Goal: Transaction & Acquisition: Book appointment/travel/reservation

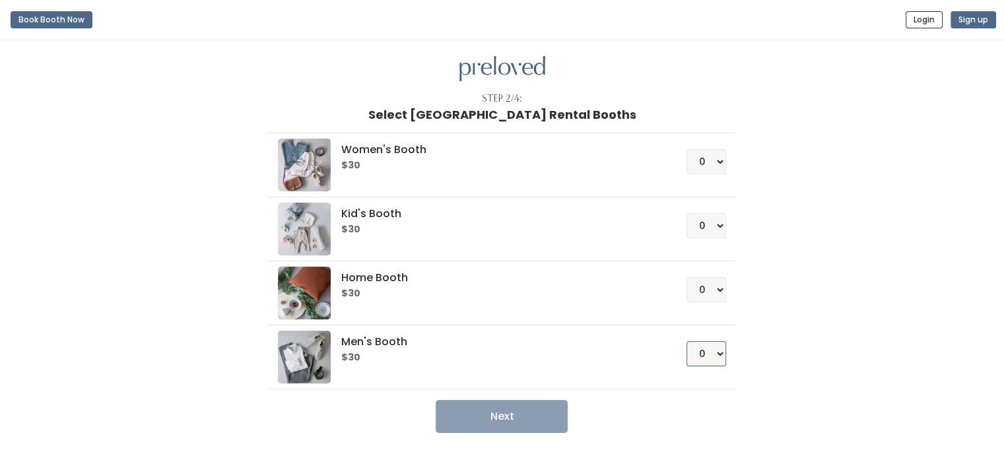
click at [716, 356] on select "0 1 2 3 4" at bounding box center [707, 353] width 40 height 25
select select "1"
click at [687, 341] on select "0 1 2 3 4" at bounding box center [707, 353] width 40 height 25
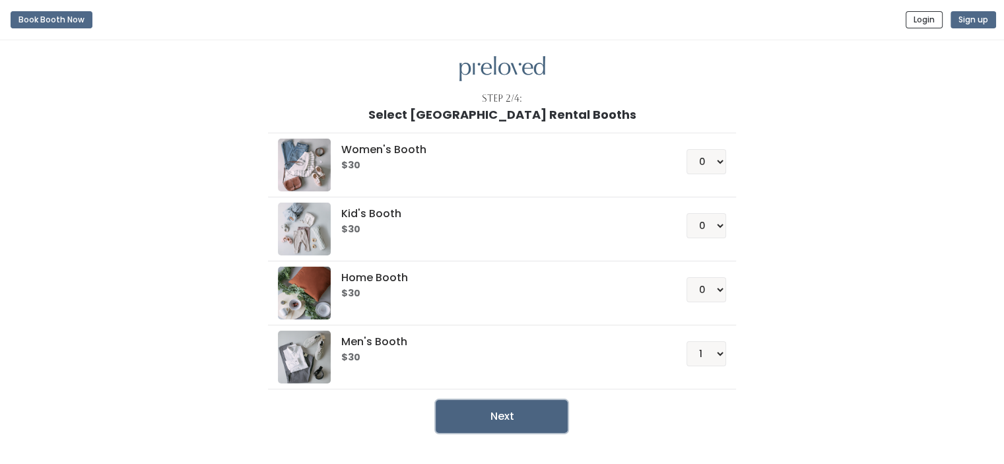
click at [519, 409] on button "Next" at bounding box center [502, 416] width 132 height 33
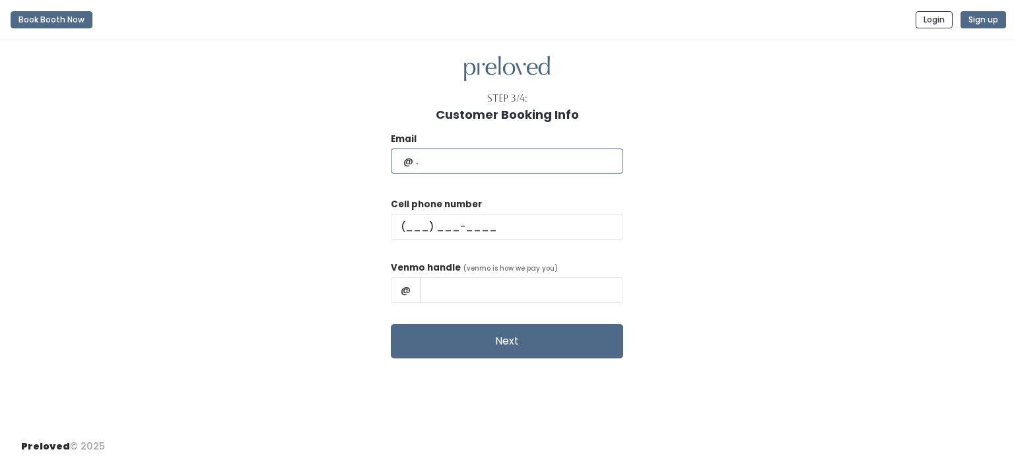
click at [539, 155] on input "text" at bounding box center [507, 161] width 232 height 25
type input "steve_arana@yahoo.com"
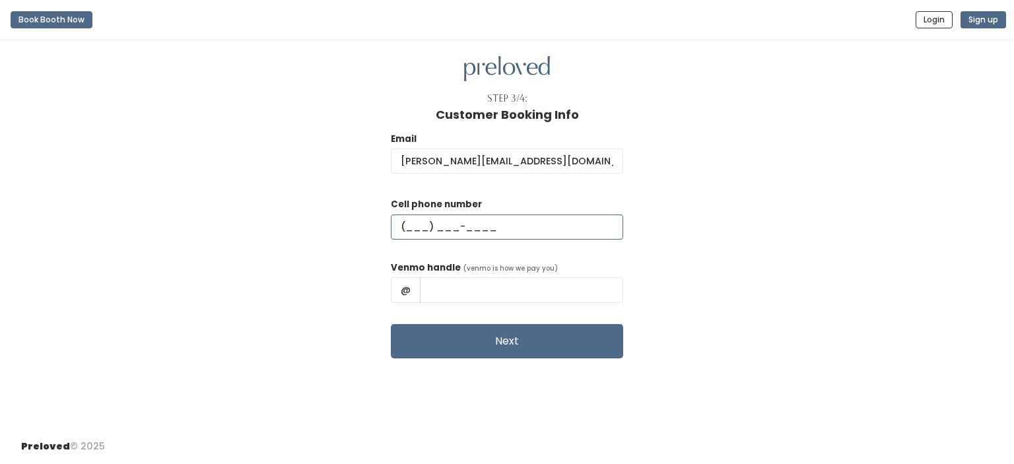
type input "(618) 960-6351"
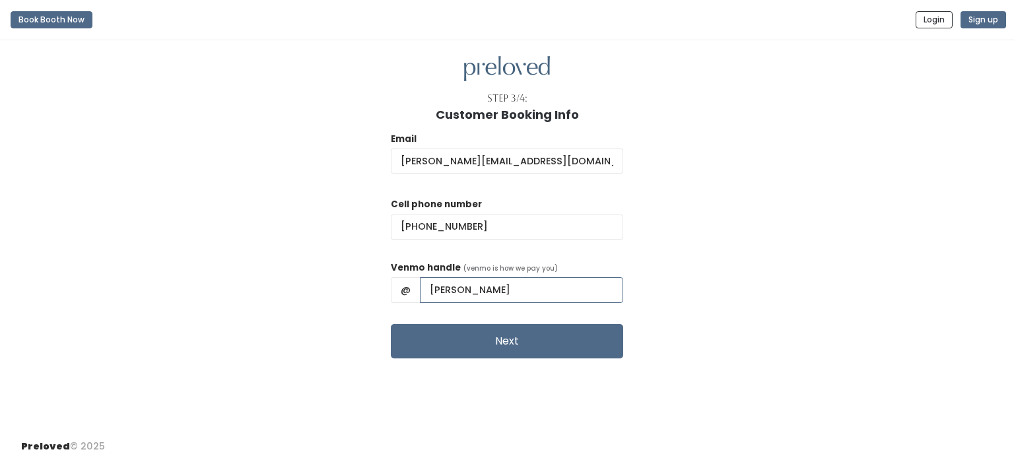
drag, startPoint x: 532, startPoint y: 294, endPoint x: 457, endPoint y: 302, distance: 75.1
click at [457, 302] on input "Steve Arana" at bounding box center [521, 289] width 203 height 25
paste input "@Laynie-"
drag, startPoint x: 470, startPoint y: 292, endPoint x: 470, endPoint y: 306, distance: 13.2
click at [470, 292] on input "@Laynie-Arana" at bounding box center [521, 289] width 203 height 25
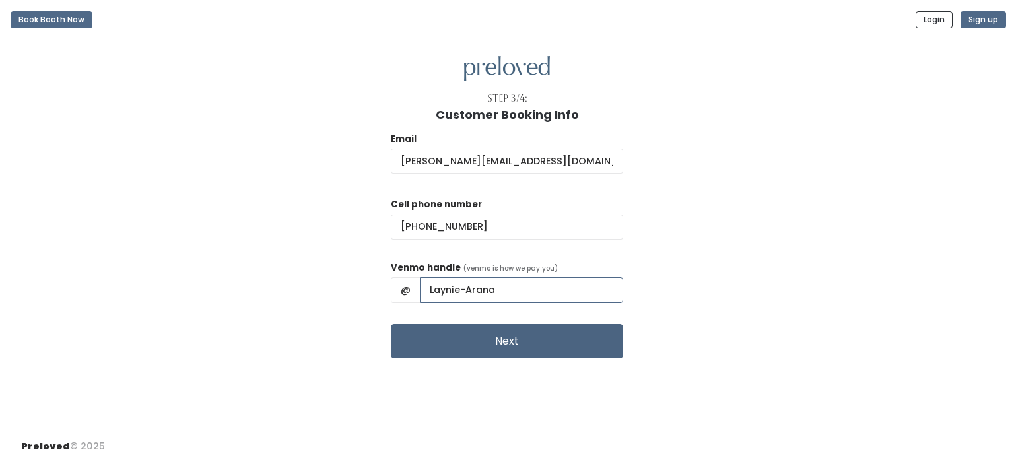
type input "Laynie-Arana"
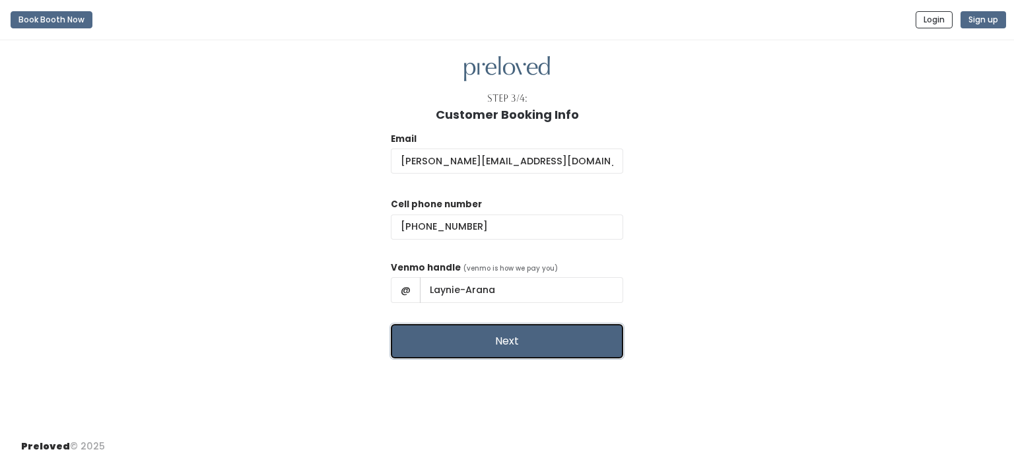
click at [504, 340] on button "Next" at bounding box center [507, 341] width 232 height 34
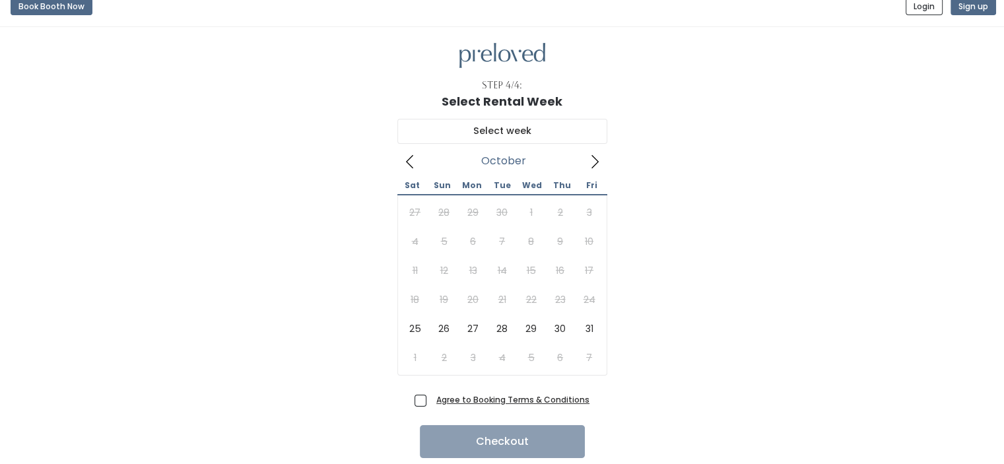
scroll to position [57, 0]
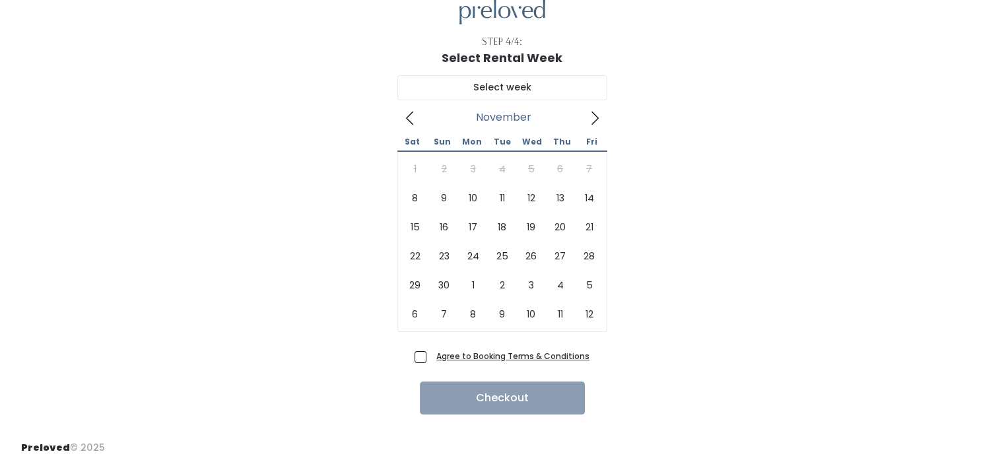
click at [594, 108] on span at bounding box center [594, 117] width 25 height 21
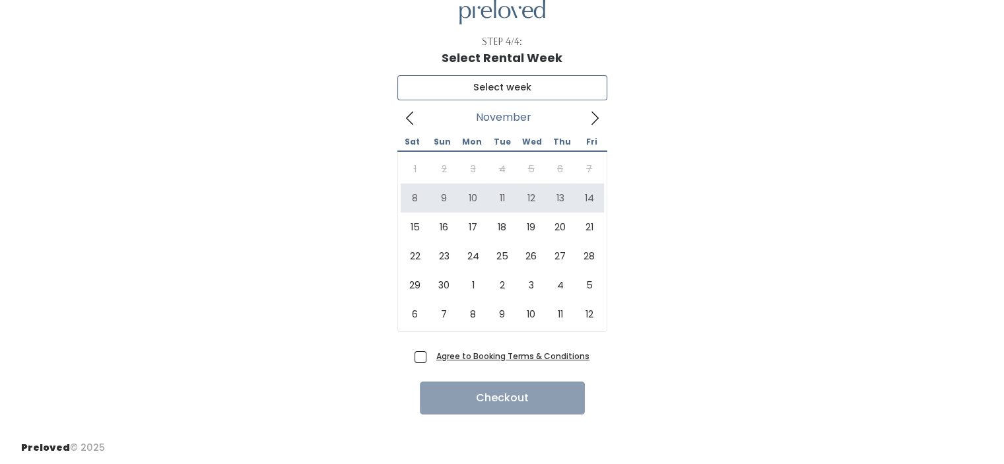
type input "November 8 to November 14"
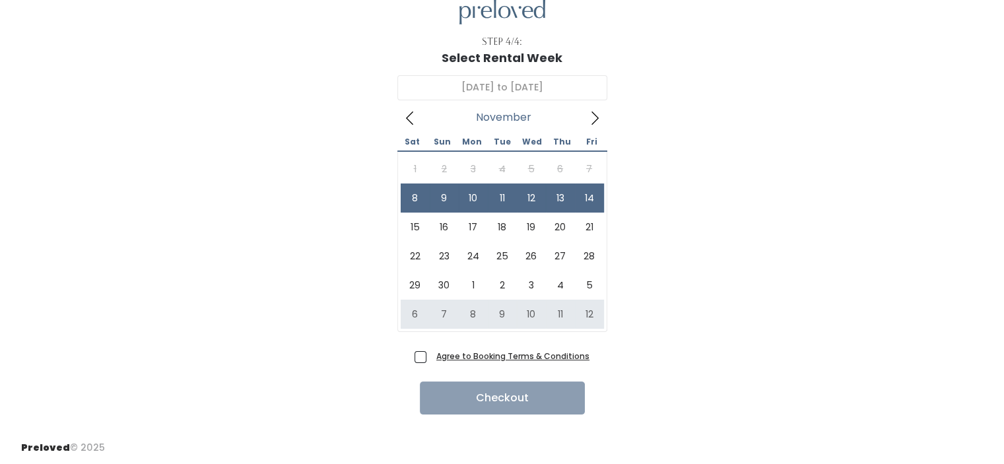
click at [431, 357] on span "Agree to Booking Terms & Conditions" at bounding box center [510, 355] width 158 height 13
click at [431, 357] on input "Agree to Booking Terms & Conditions" at bounding box center [435, 353] width 9 height 9
checkbox input "true"
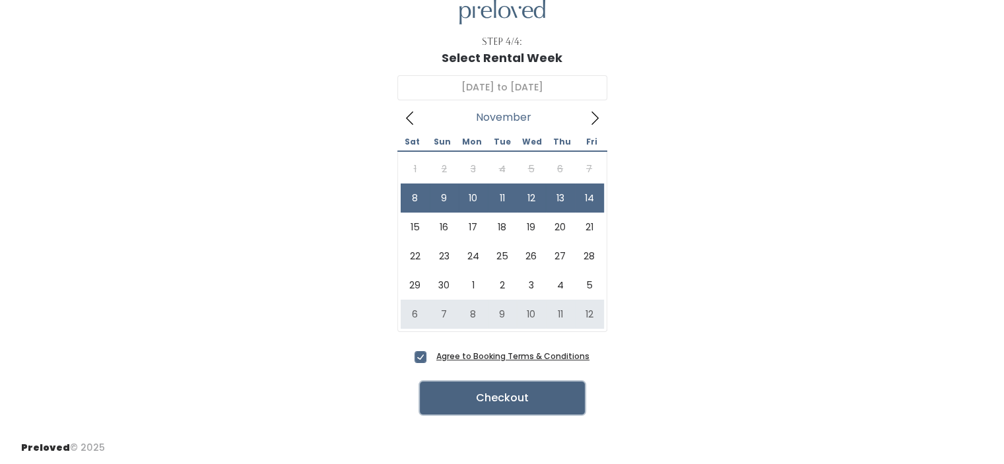
click at [493, 398] on button "Checkout" at bounding box center [502, 398] width 165 height 33
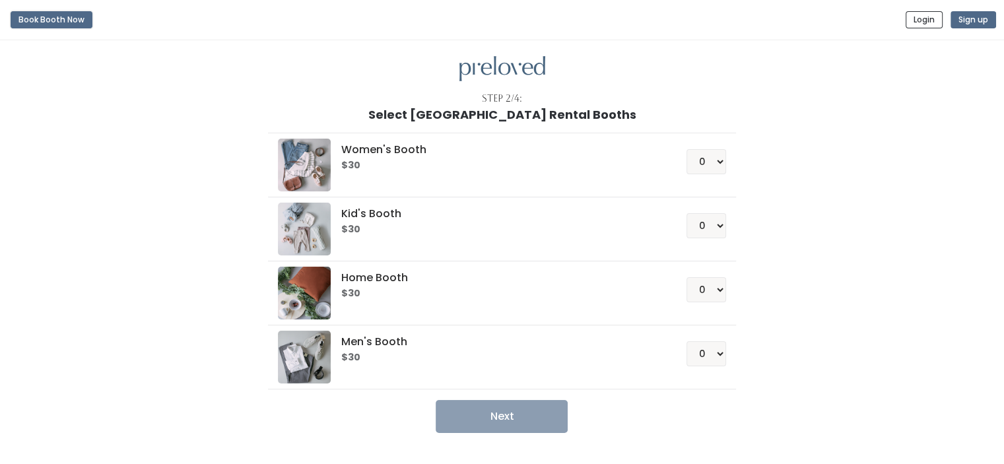
click at [42, 11] on button "Book Booth Now" at bounding box center [52, 19] width 82 height 17
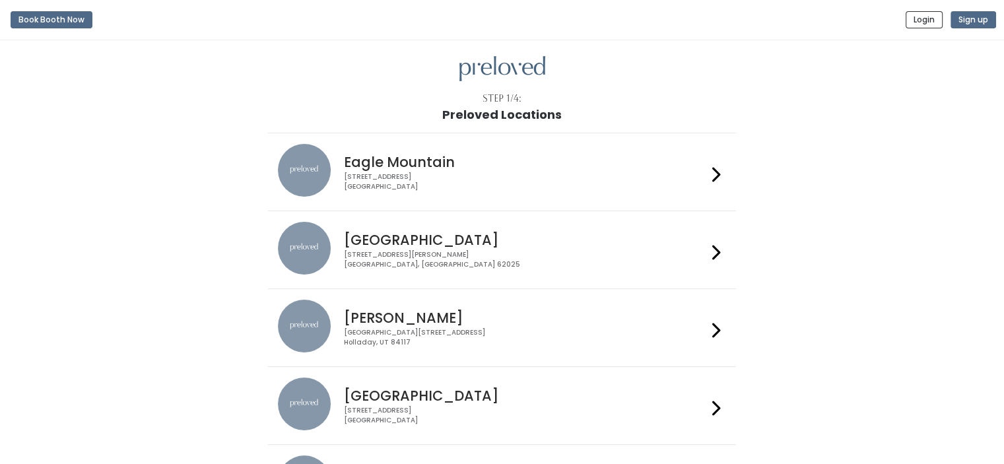
click at [508, 256] on div "1500 Troy Road, Unit A‑B Edwardsville, IL 62025" at bounding box center [525, 259] width 363 height 19
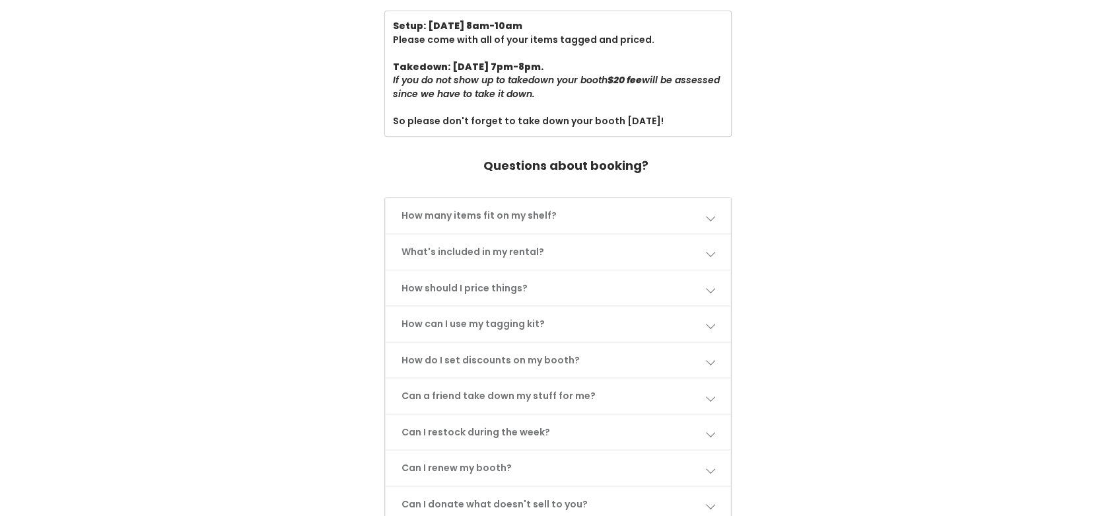
scroll to position [498, 0]
click at [629, 206] on link "How many items fit on my shelf?" at bounding box center [558, 214] width 345 height 35
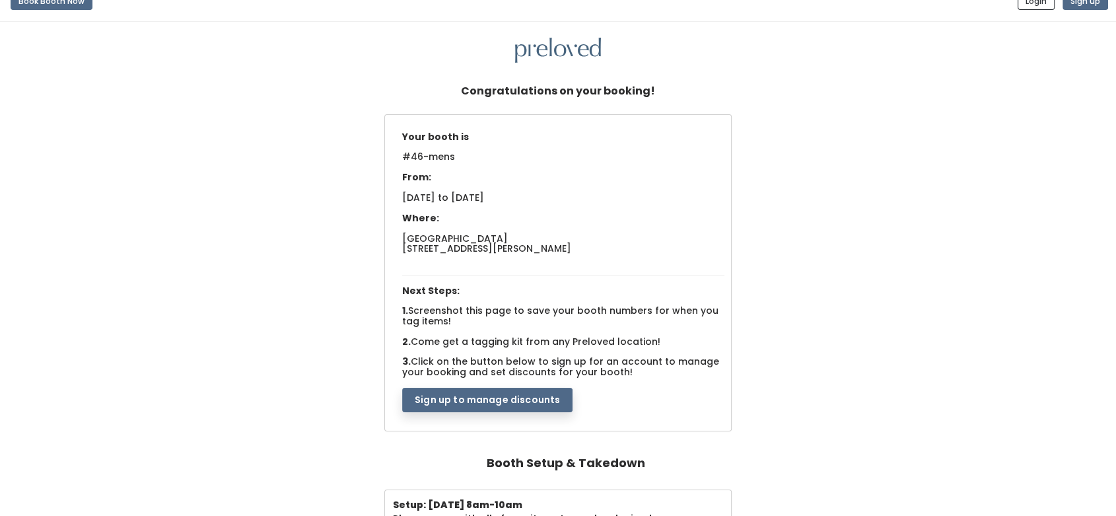
scroll to position [0, 0]
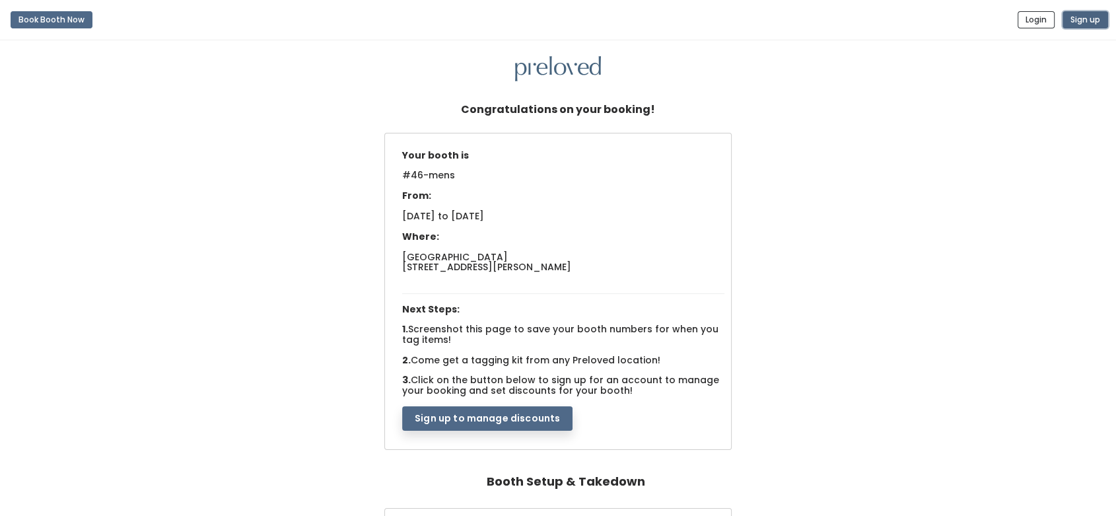
click at [1004, 22] on button "Sign up" at bounding box center [1085, 19] width 46 height 17
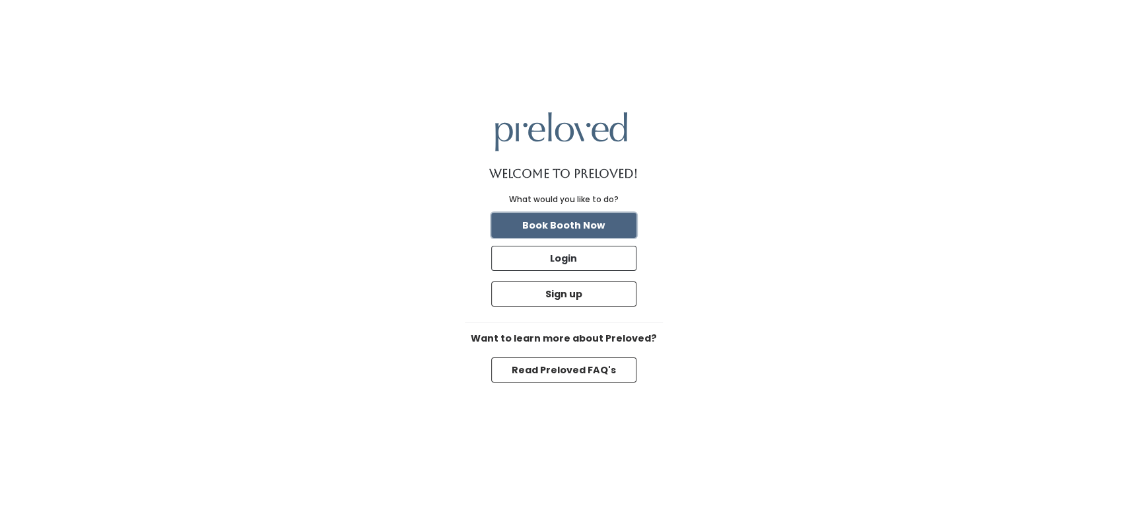
click at [609, 224] on button "Book Booth Now" at bounding box center [563, 225] width 145 height 25
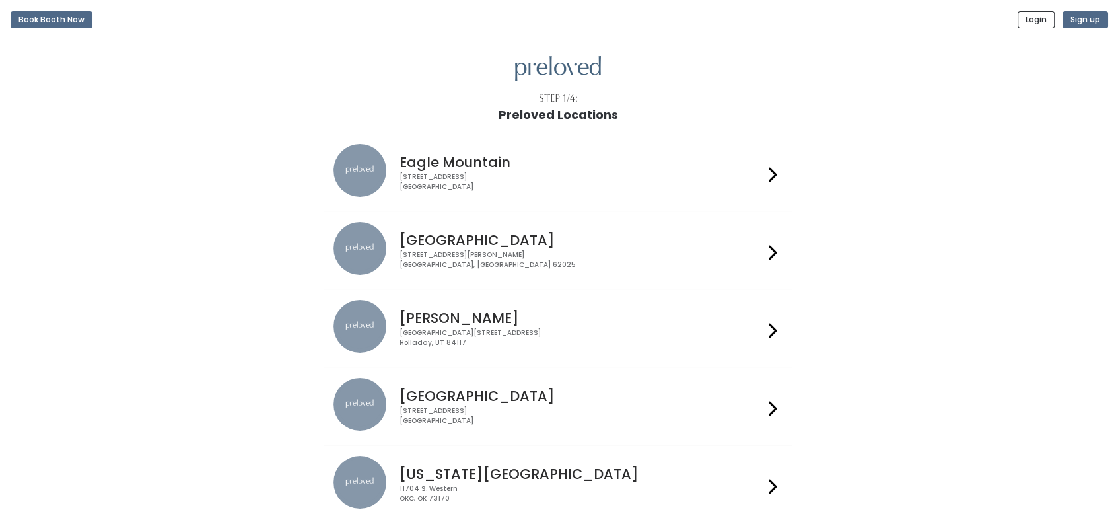
click at [605, 234] on h4 "Edwardsville" at bounding box center [580, 239] width 363 height 15
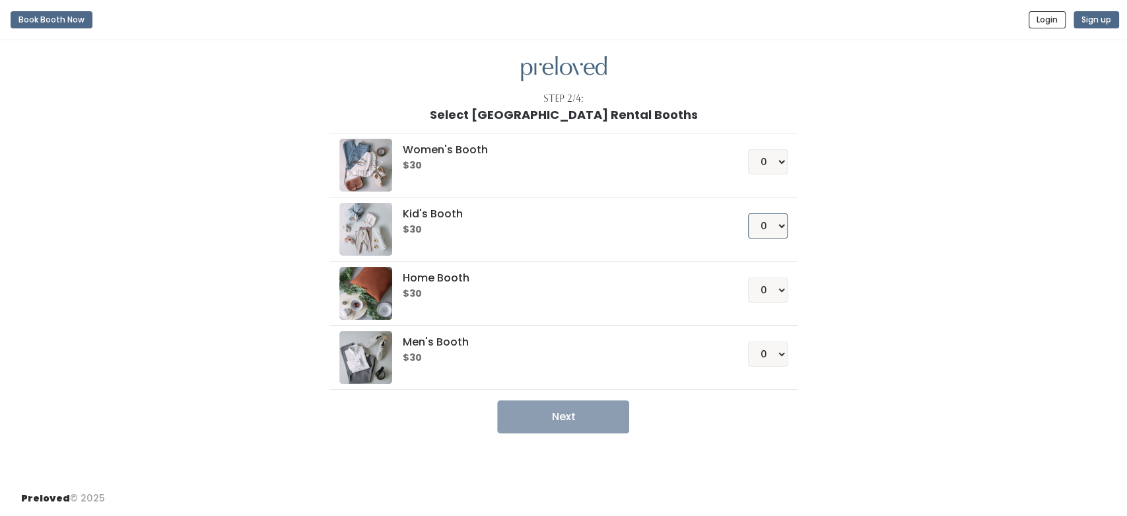
click at [782, 225] on select "0 1 2 3 4" at bounding box center [768, 225] width 40 height 25
select select "1"
click at [748, 213] on select "0 1 2 3 4" at bounding box center [768, 225] width 40 height 25
click at [589, 423] on button "Next" at bounding box center [563, 416] width 132 height 33
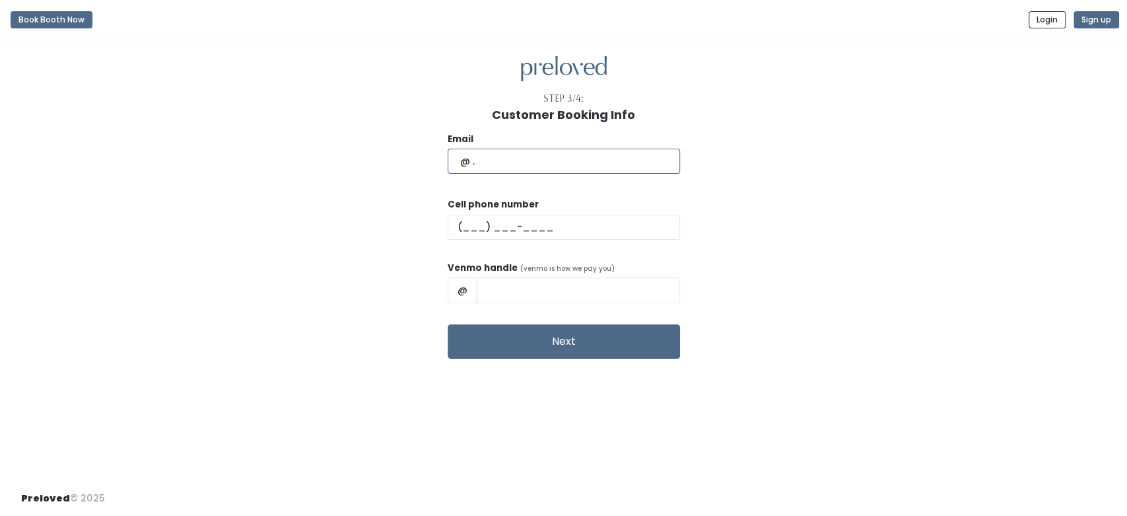
click at [549, 164] on input "text" at bounding box center [564, 161] width 232 height 25
type input "steve_arana@yahoo.com"
type input "(618) 960-6351"
drag, startPoint x: 600, startPoint y: 292, endPoint x: 508, endPoint y: 303, distance: 92.5
click at [510, 302] on input "Steve Arana" at bounding box center [578, 289] width 203 height 25
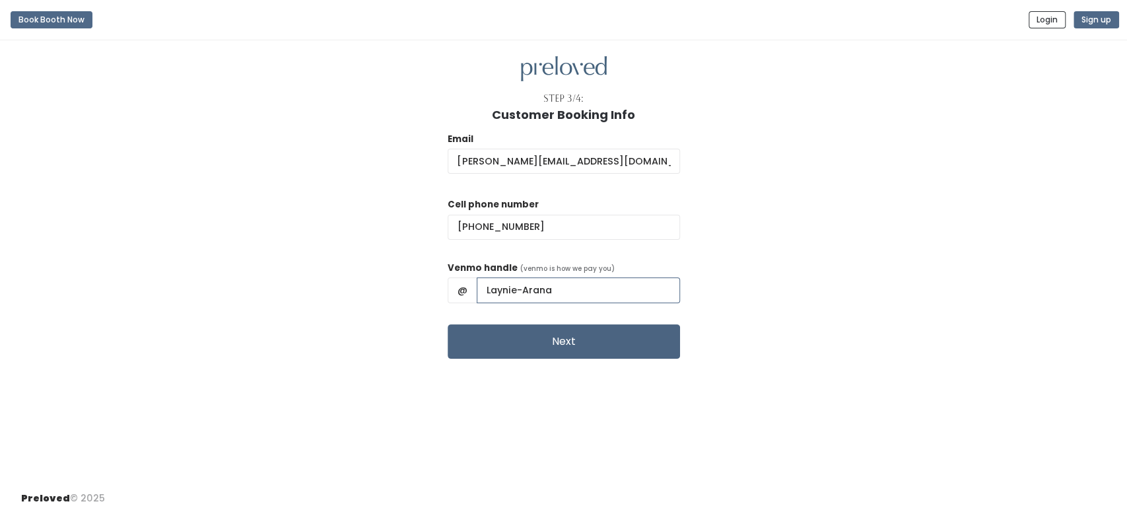
type input "Laynie-Arana"
click at [520, 336] on button "Next" at bounding box center [564, 341] width 232 height 34
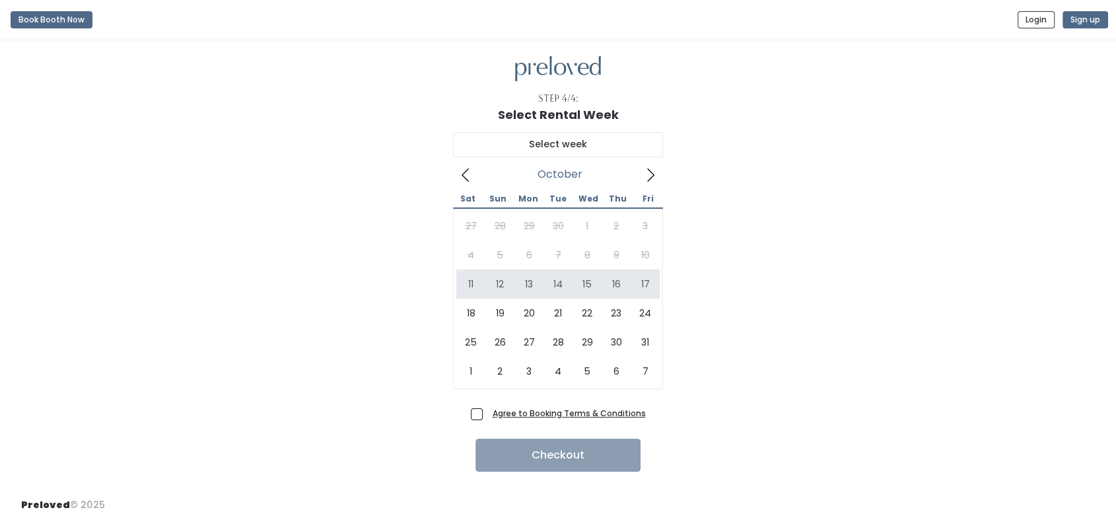
click at [653, 180] on icon at bounding box center [650, 175] width 15 height 15
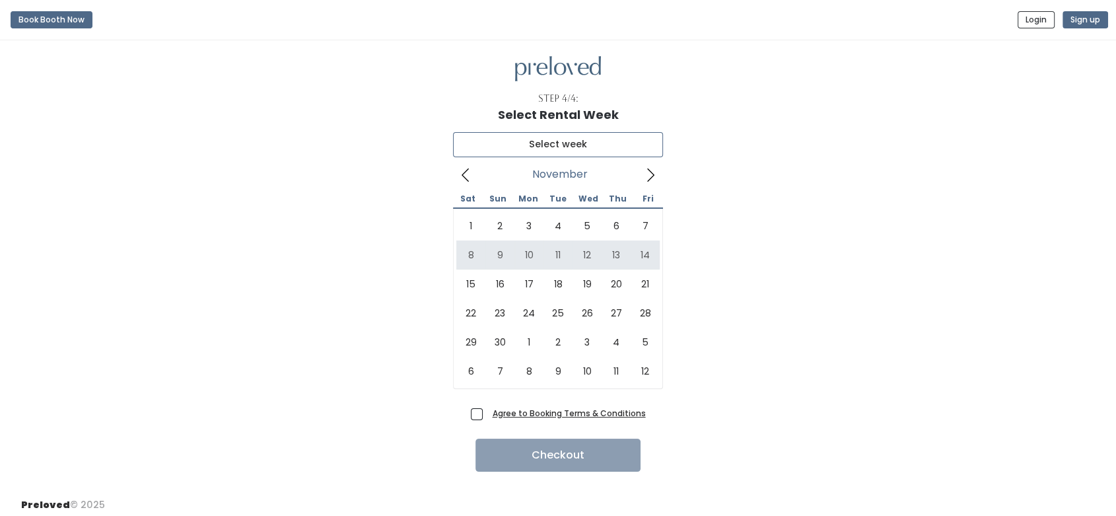
type input "November 8 to November 14"
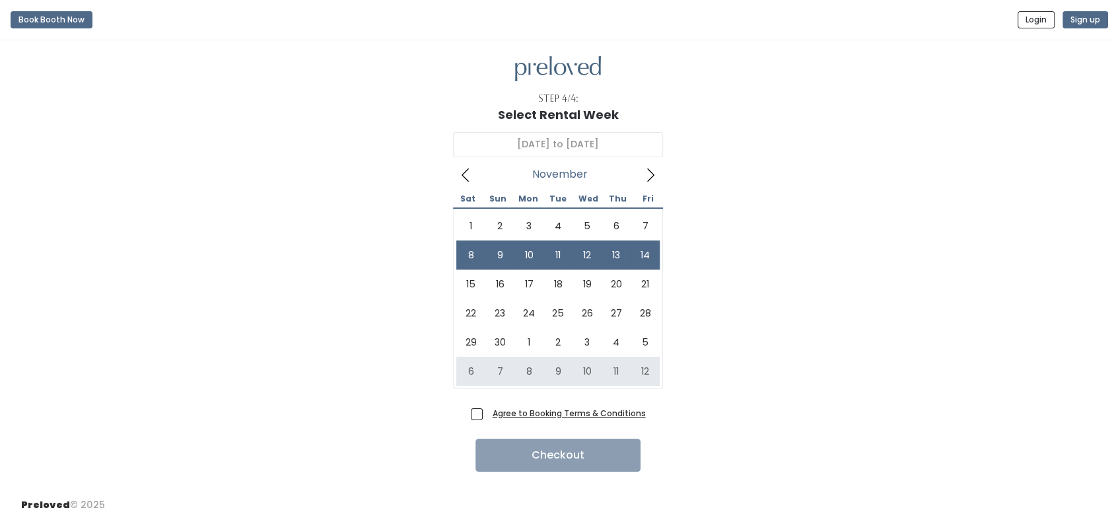
click at [487, 411] on span "Agree to Booking Terms & Conditions" at bounding box center [566, 412] width 158 height 13
click at [487, 411] on input "Agree to Booking Terms & Conditions" at bounding box center [491, 410] width 9 height 9
checkbox input "true"
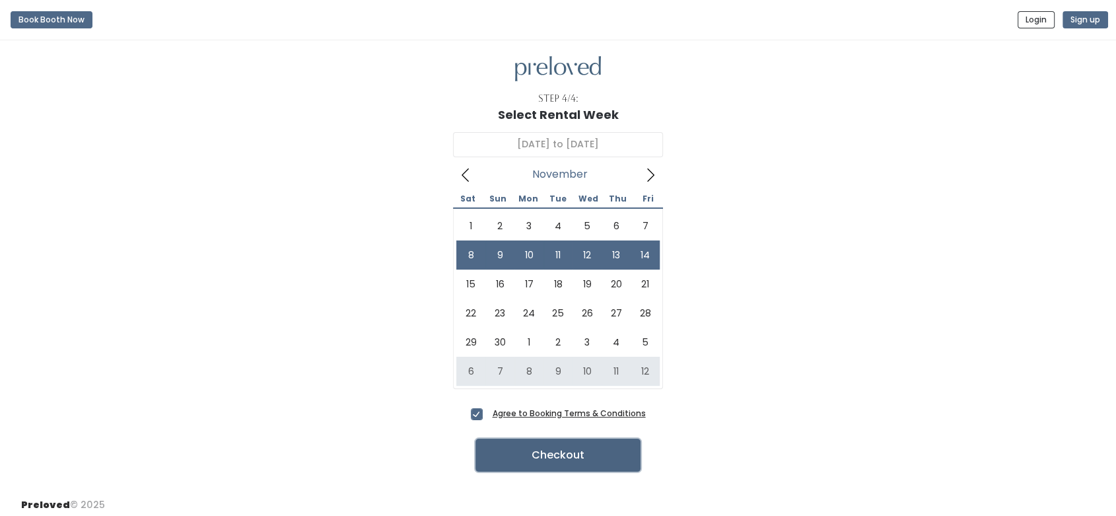
click at [525, 461] on button "Checkout" at bounding box center [557, 454] width 165 height 33
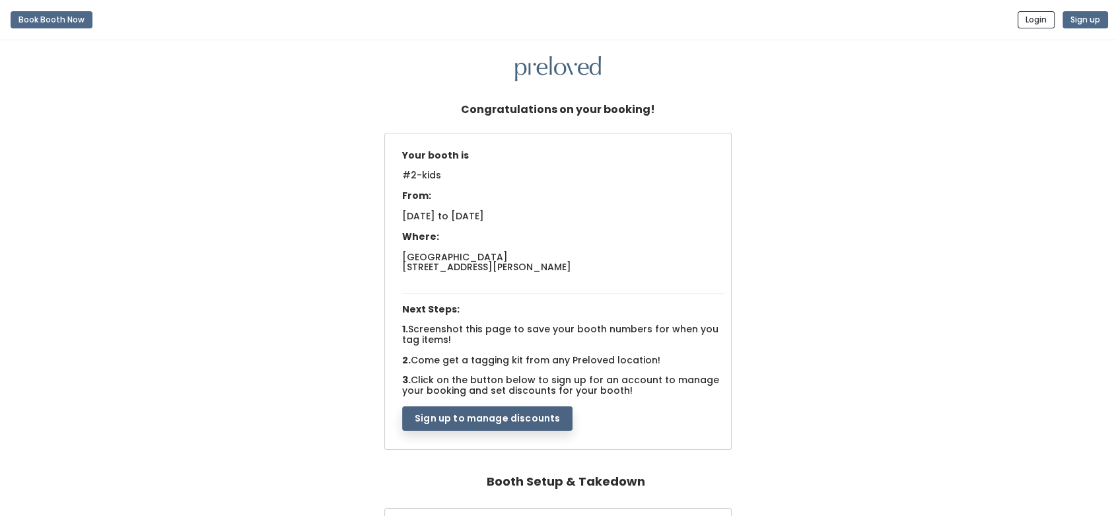
click at [536, 421] on button "Sign up to manage discounts" at bounding box center [487, 418] width 170 height 25
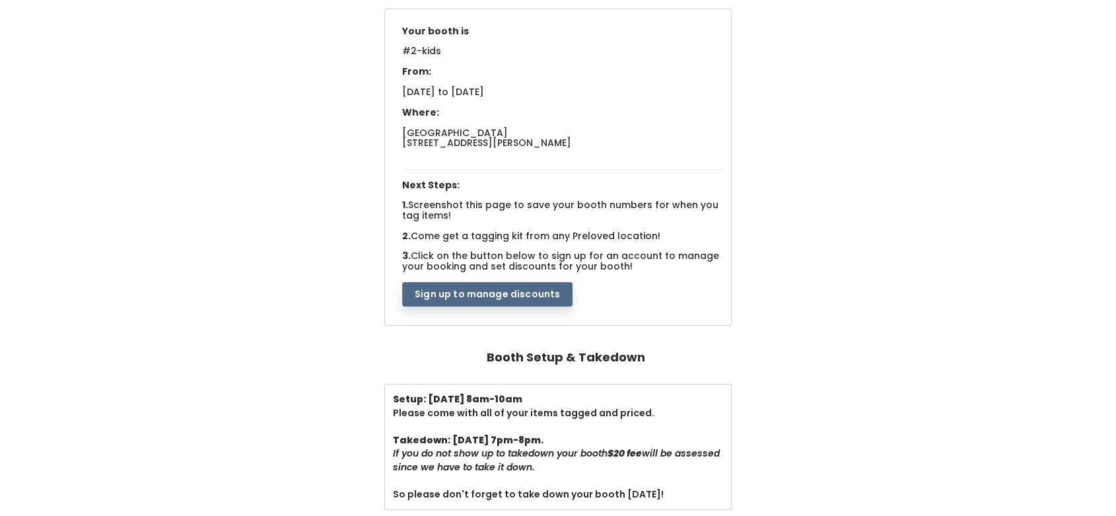
scroll to position [123, 0]
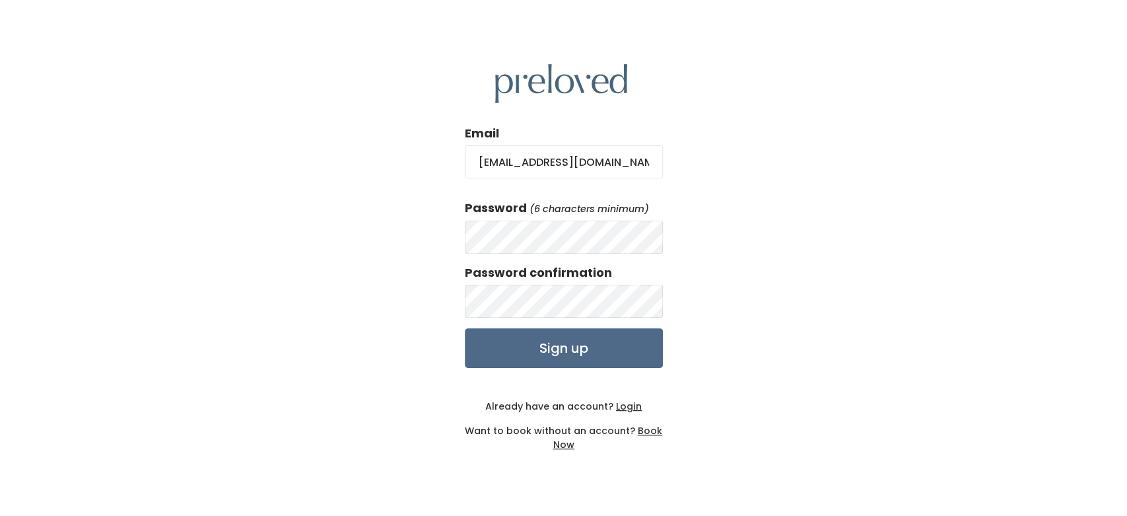
type input "layniebryant@gmail.com"
click at [454, 236] on div "Email layniebryant@gmail.com Password (6 characters minimum) Password confirmat…" at bounding box center [563, 258] width 1127 height 516
drag, startPoint x: 454, startPoint y: 236, endPoint x: 792, endPoint y: 180, distance: 342.8
click at [792, 180] on div "Email layniebryant@gmail.com Password (6 characters minimum) Password confirmat…" at bounding box center [563, 258] width 1127 height 516
click at [569, 349] on input "Sign up" at bounding box center [564, 348] width 198 height 40
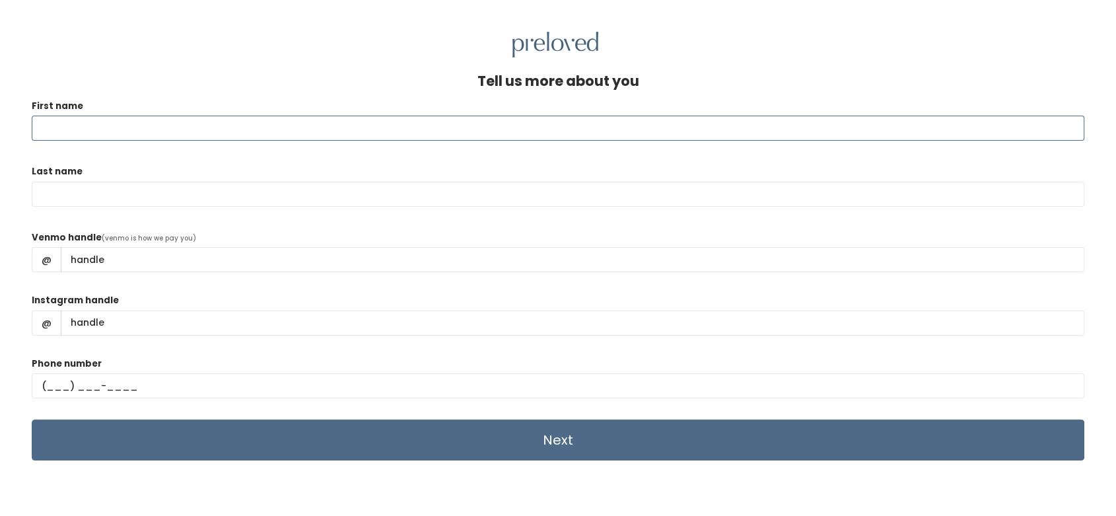
click at [224, 126] on input "First name" at bounding box center [558, 128] width 1052 height 25
type input "[PERSON_NAME]"
type input "Arana"
click at [224, 126] on input "Laynie Arana" at bounding box center [558, 128] width 1052 height 25
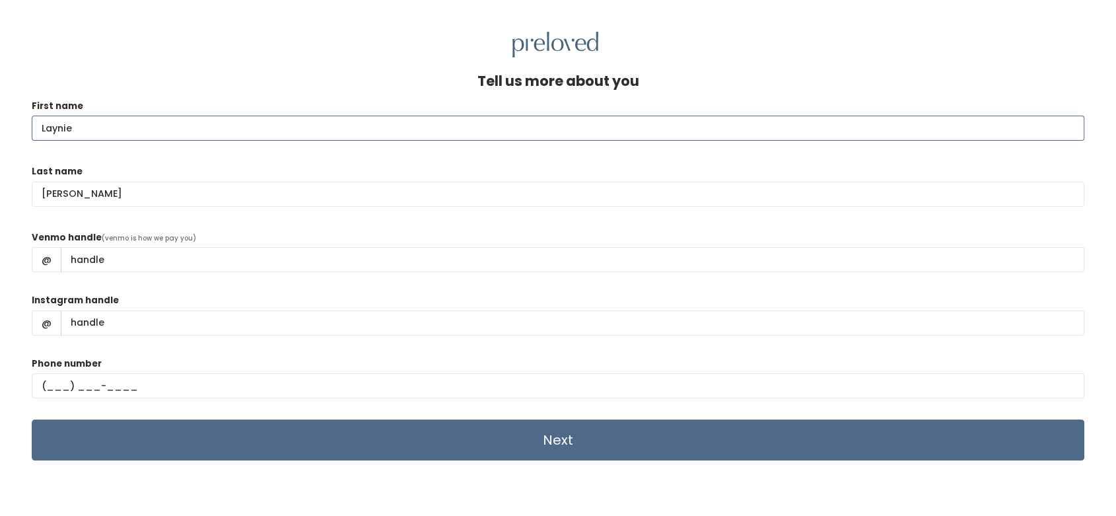
type input "Laynie"
click at [287, 258] on input "Venmo handle" at bounding box center [572, 259] width 1023 height 25
type input "Laynie-Arana"
click at [381, 326] on input "Instagram handle" at bounding box center [572, 322] width 1023 height 25
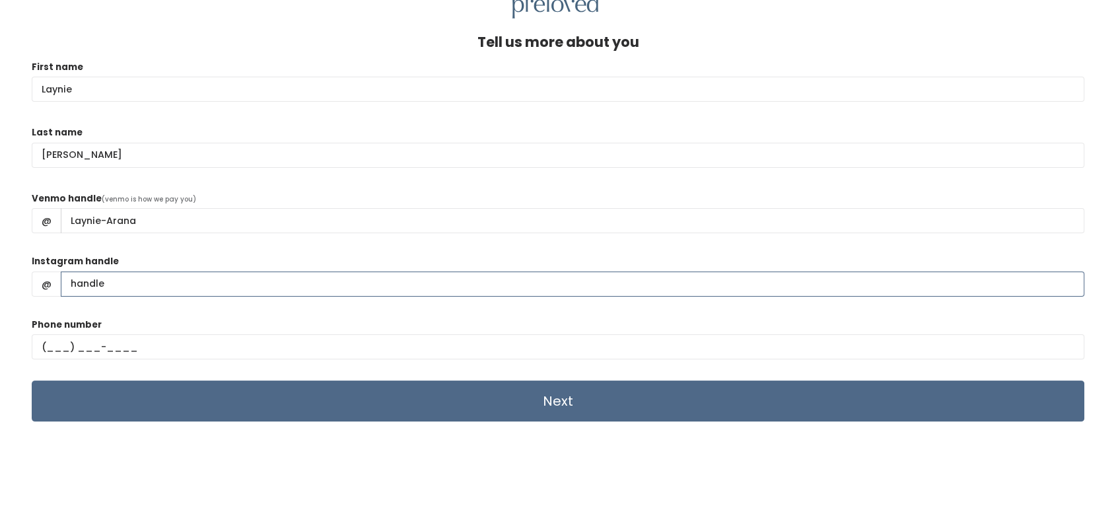
scroll to position [57, 0]
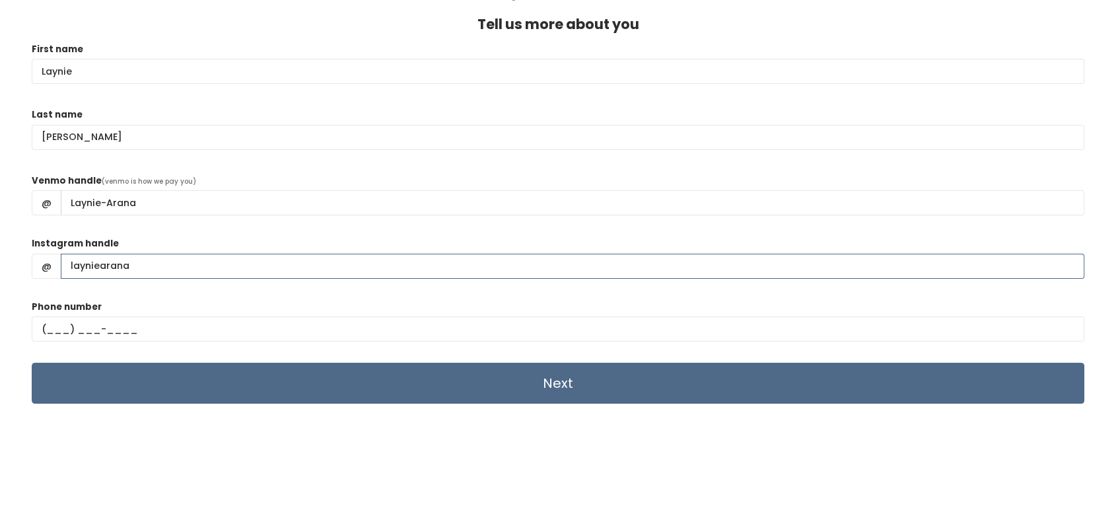
type input "layniearana"
click at [449, 336] on input "text" at bounding box center [558, 328] width 1052 height 25
type input "(618) 920-6176"
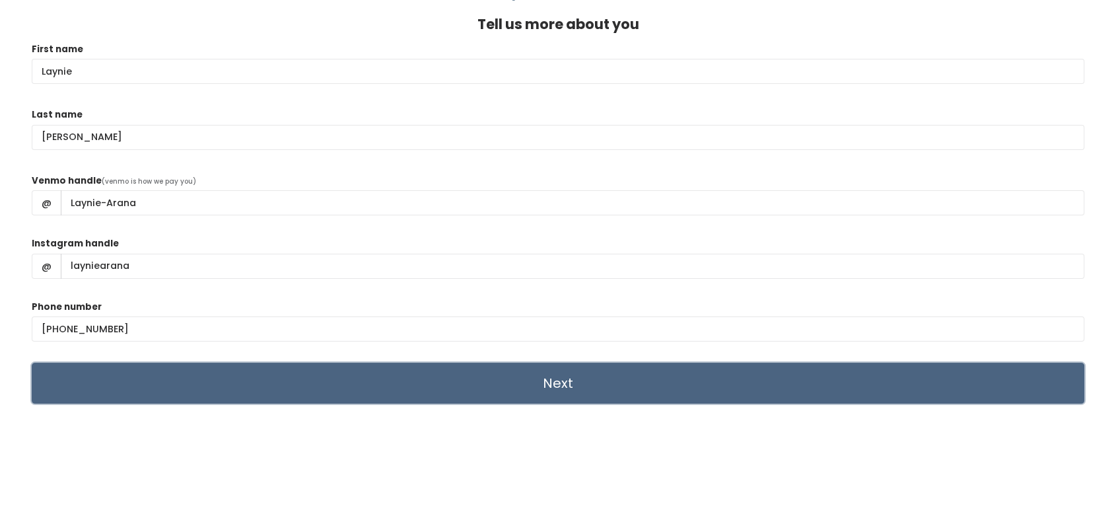
click at [421, 379] on input "Next" at bounding box center [558, 382] width 1052 height 41
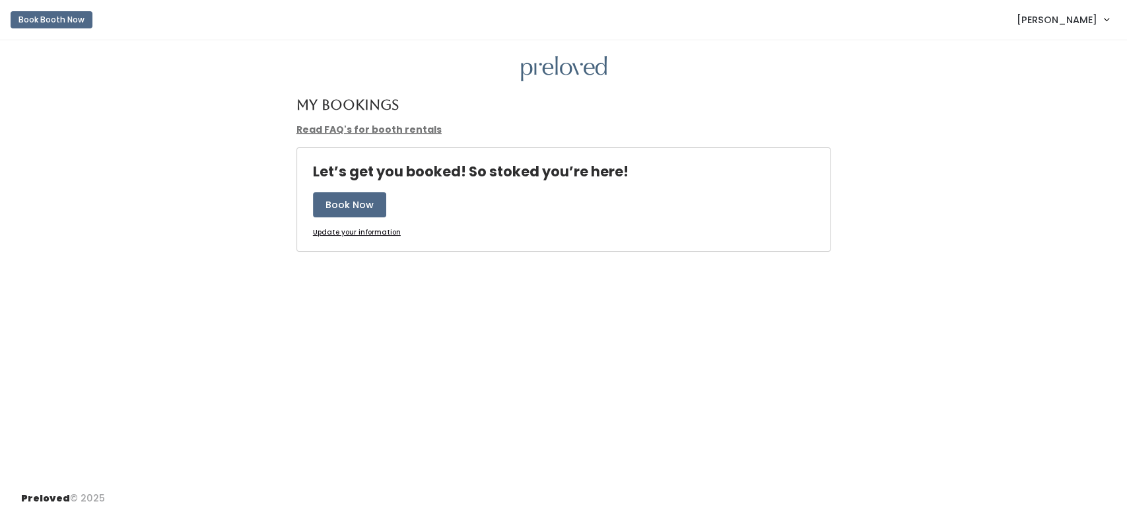
click at [1105, 20] on link "[PERSON_NAME]" at bounding box center [1063, 19] width 118 height 28
click at [1049, 110] on button "Logout" at bounding box center [1062, 111] width 118 height 24
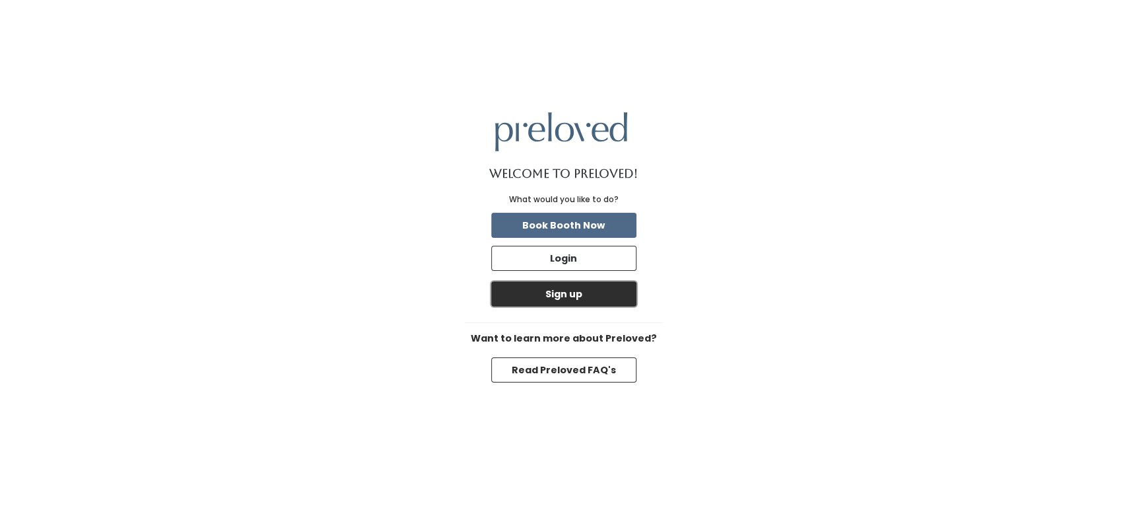
click at [597, 293] on button "Sign up" at bounding box center [563, 293] width 145 height 25
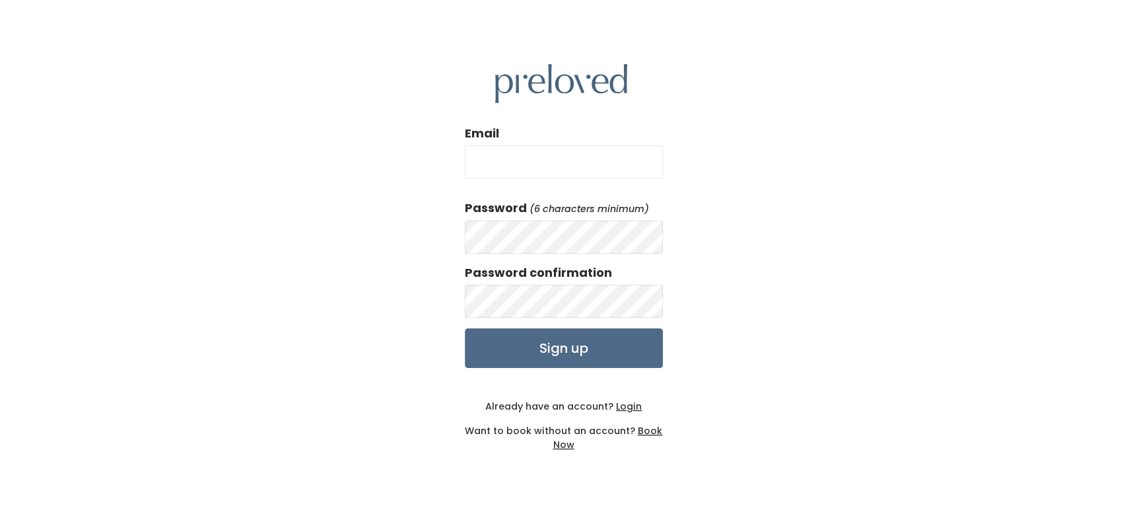
click at [586, 158] on input "Email" at bounding box center [564, 161] width 198 height 33
type input "[PERSON_NAME][EMAIL_ADDRESS][DOMAIN_NAME]"
click at [850, 340] on div "Email steve_arana@yahoo.com Password (6 characters minimum) Password confirmati…" at bounding box center [563, 258] width 1127 height 516
click at [560, 347] on input "Sign up" at bounding box center [564, 348] width 198 height 40
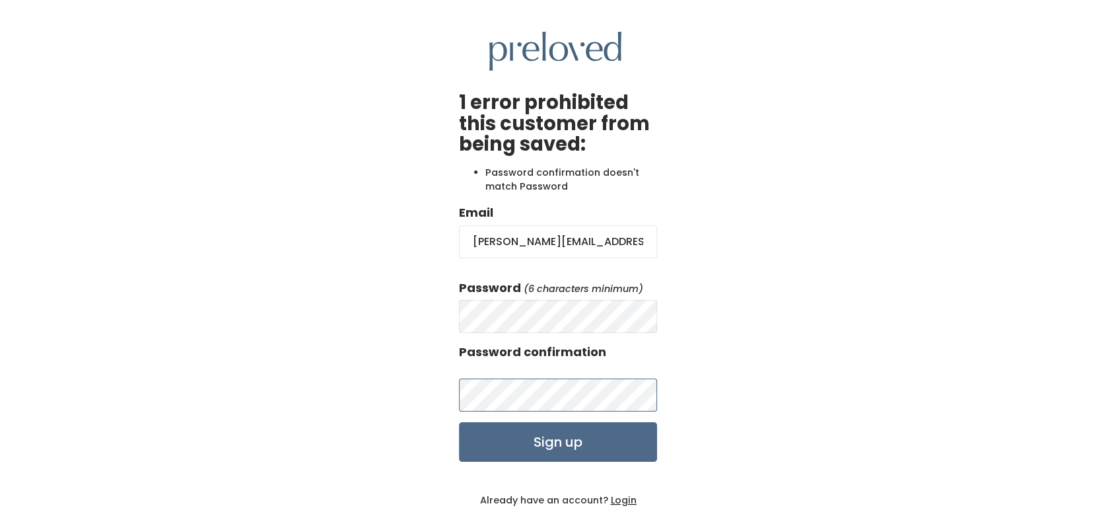
click at [459, 422] on input "Sign up" at bounding box center [558, 442] width 198 height 40
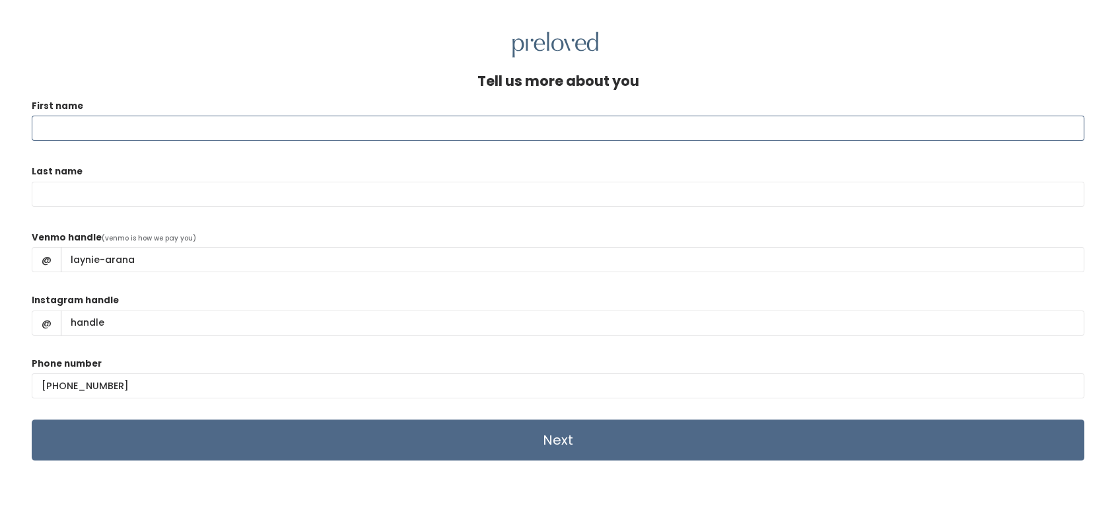
click at [331, 121] on input "First name" at bounding box center [558, 128] width 1052 height 25
type input "Steve"
click at [331, 205] on input "Last name" at bounding box center [558, 194] width 1052 height 25
type input "Arana"
click at [221, 315] on input "Instagram handle" at bounding box center [572, 322] width 1023 height 25
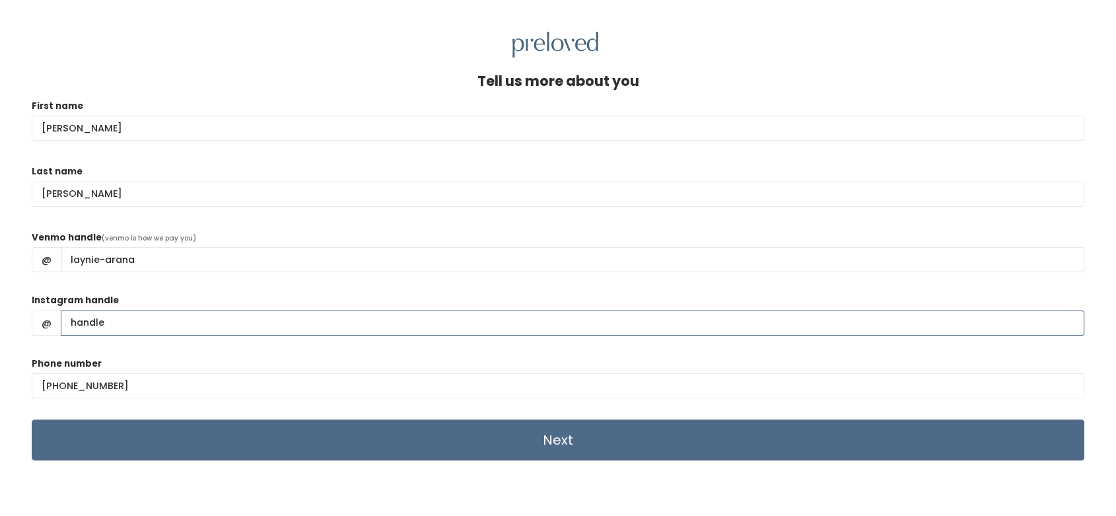
scroll to position [57, 0]
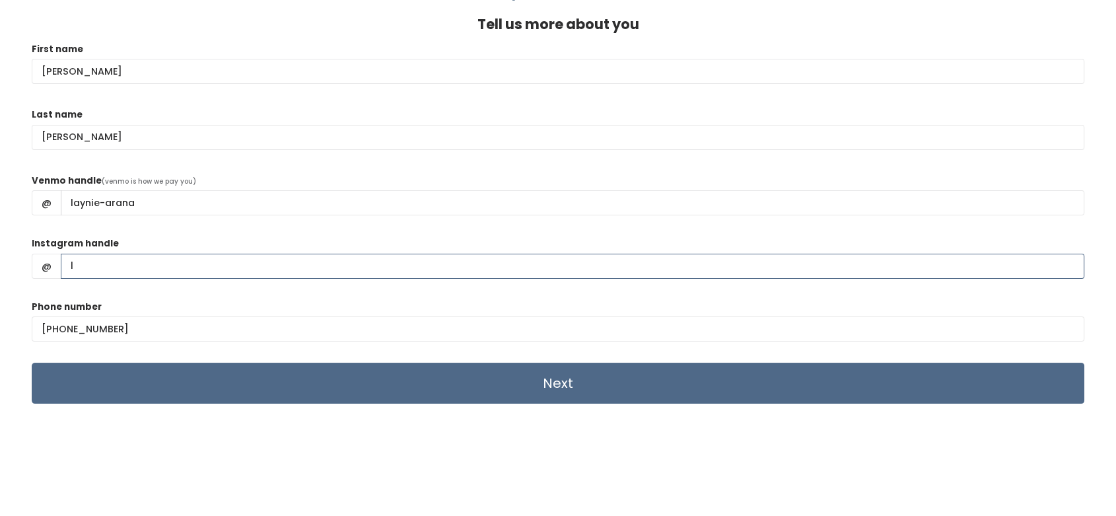
type input "layniearana"
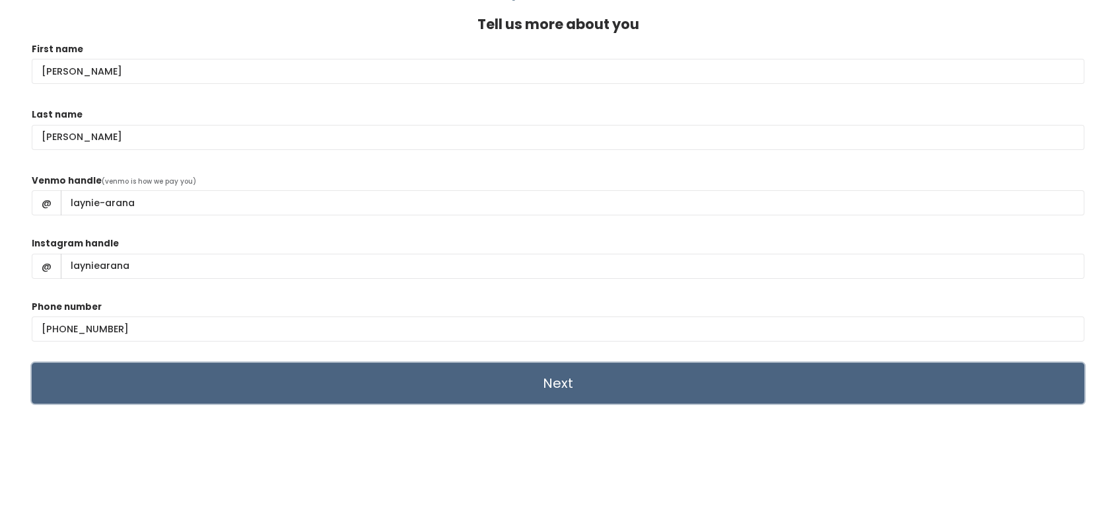
click at [401, 384] on input "Next" at bounding box center [558, 382] width 1052 height 41
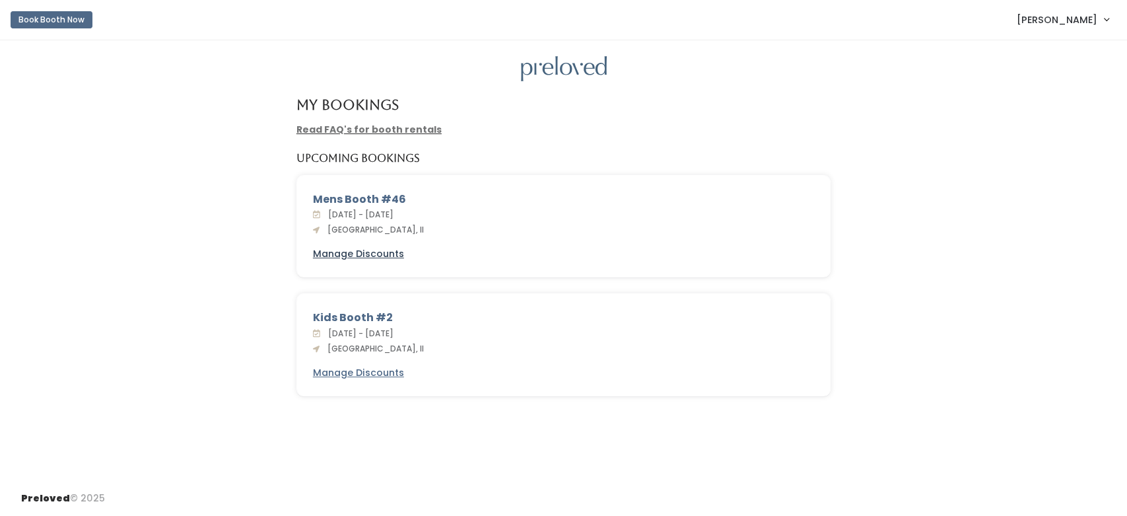
click at [384, 250] on u "Manage Discounts" at bounding box center [358, 253] width 91 height 13
